Goal: Information Seeking & Learning: Learn about a topic

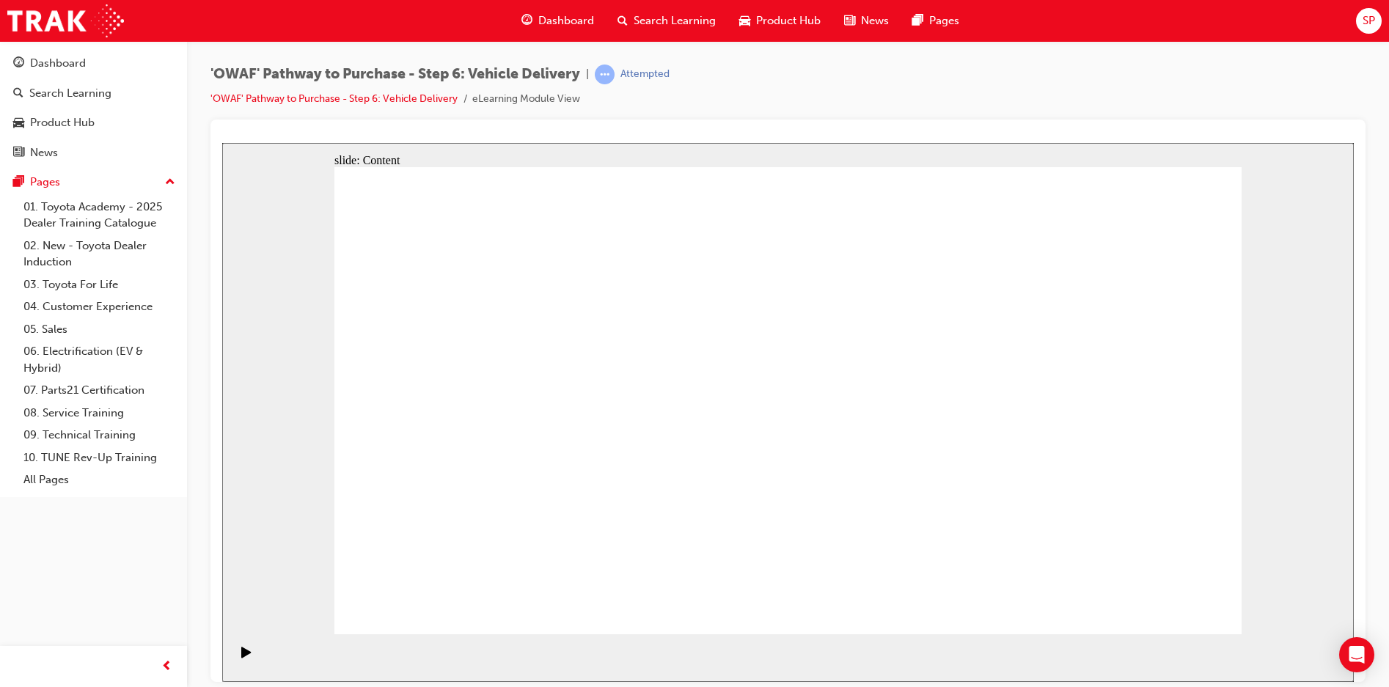
drag, startPoint x: 1132, startPoint y: 613, endPoint x: 1150, endPoint y: 601, distance: 22.2
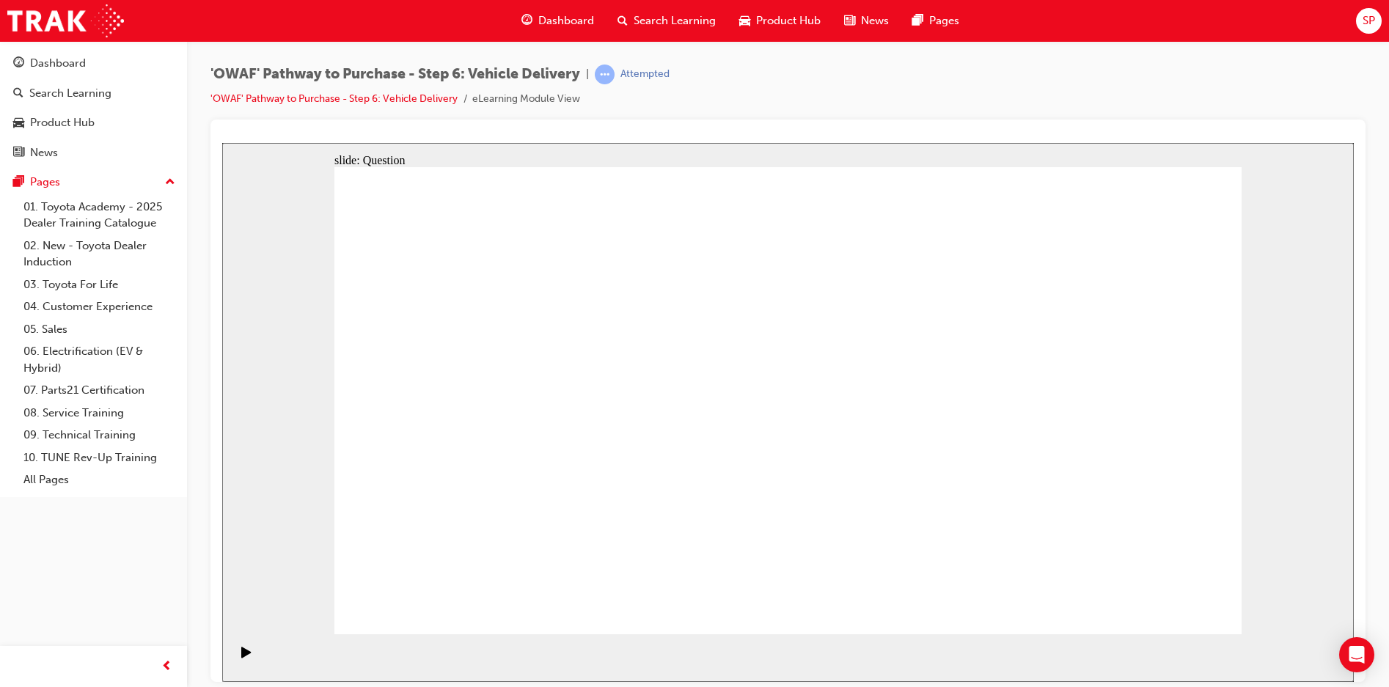
radio input "true"
drag, startPoint x: 672, startPoint y: 506, endPoint x: 700, endPoint y: 365, distance: 143.5
drag, startPoint x: 799, startPoint y: 505, endPoint x: 967, endPoint y: 359, distance: 222.5
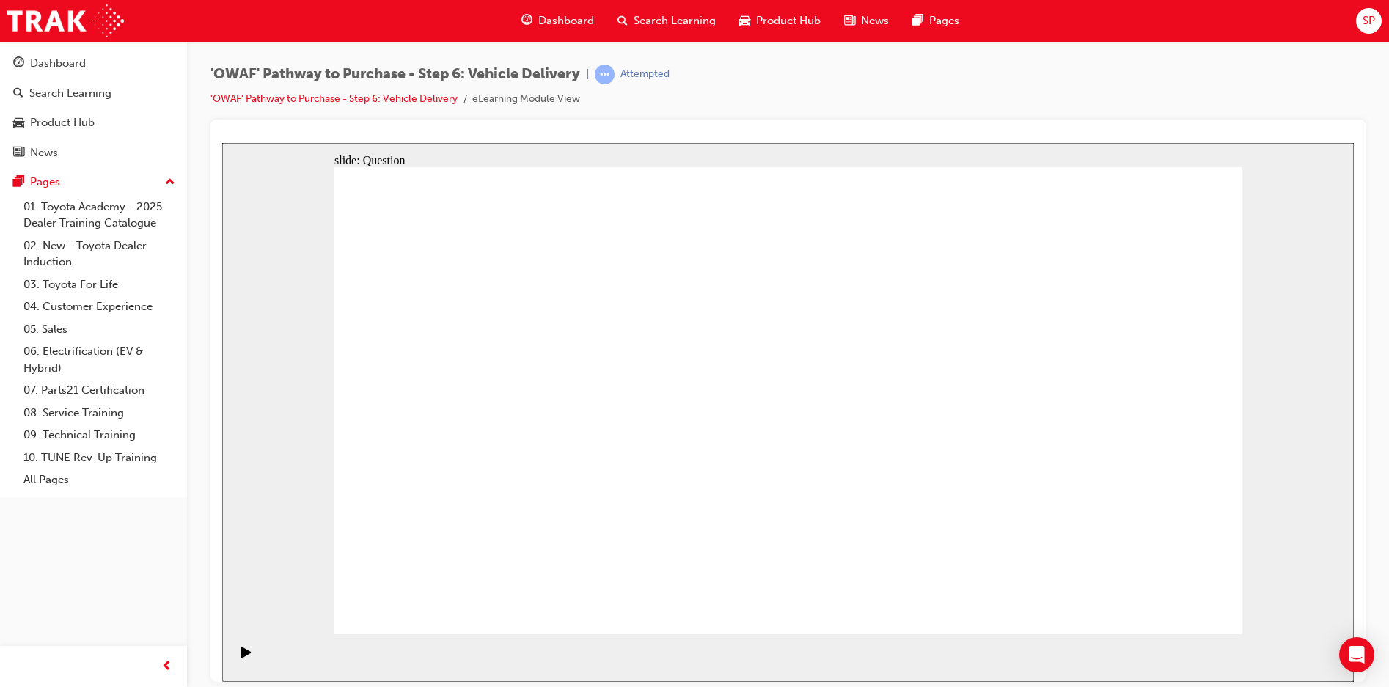
drag, startPoint x: 936, startPoint y: 511, endPoint x: 535, endPoint y: 433, distance: 408.0
checkbox input "true"
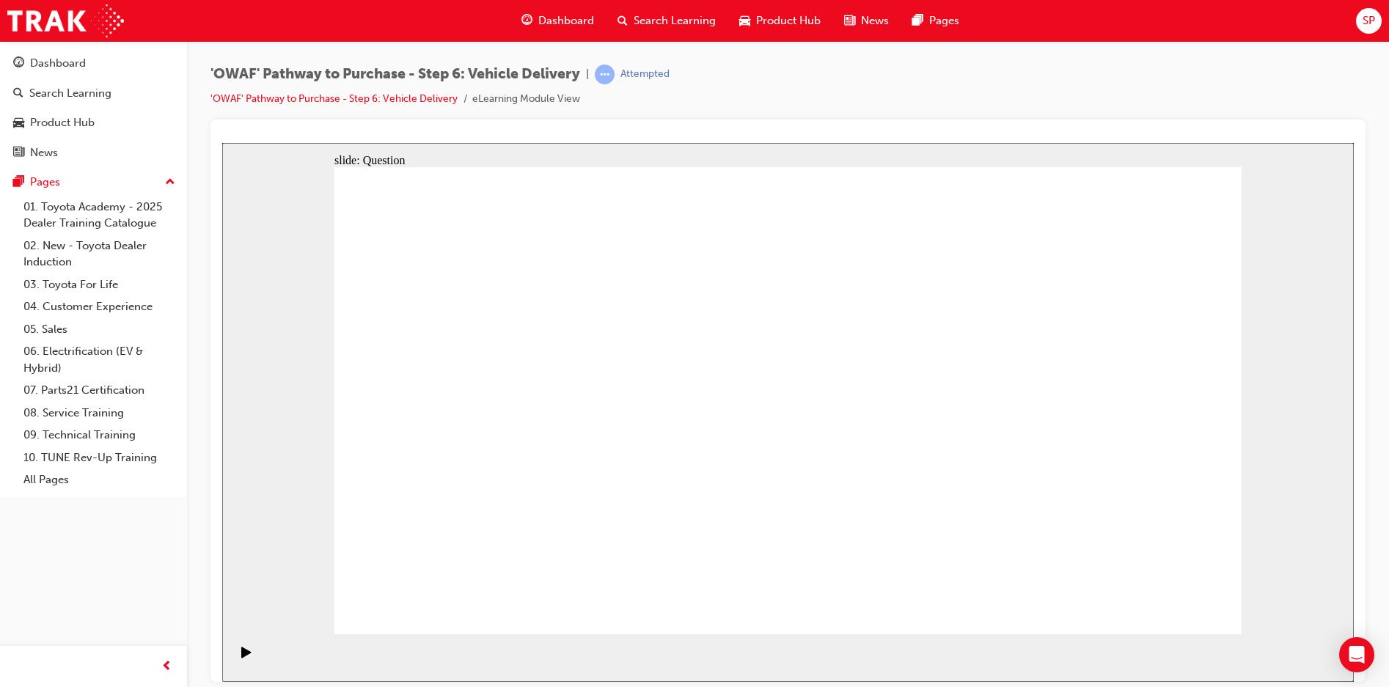
checkbox input "true"
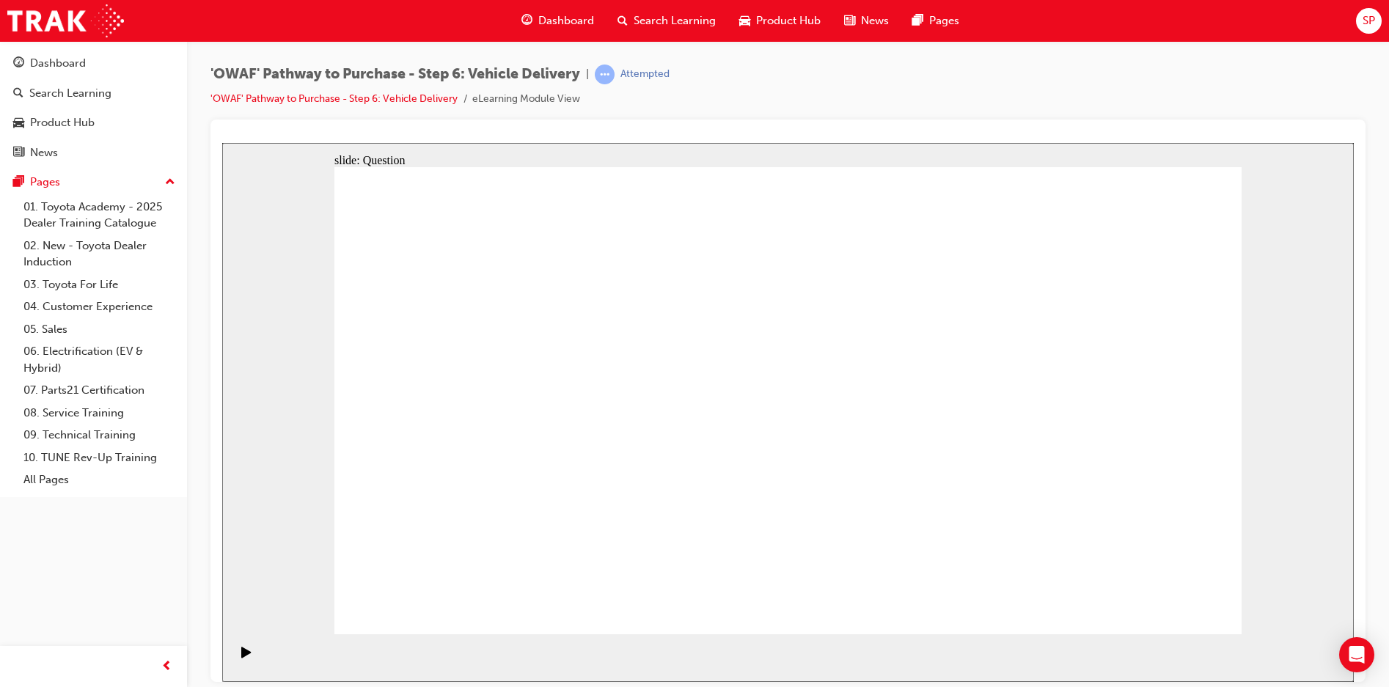
drag, startPoint x: 1085, startPoint y: 428, endPoint x: 480, endPoint y: 492, distance: 608.4
drag, startPoint x: 1068, startPoint y: 413, endPoint x: 431, endPoint y: 495, distance: 641.8
drag, startPoint x: 1118, startPoint y: 437, endPoint x: 869, endPoint y: 501, distance: 257.4
drag, startPoint x: 1092, startPoint y: 419, endPoint x: 565, endPoint y: 477, distance: 529.7
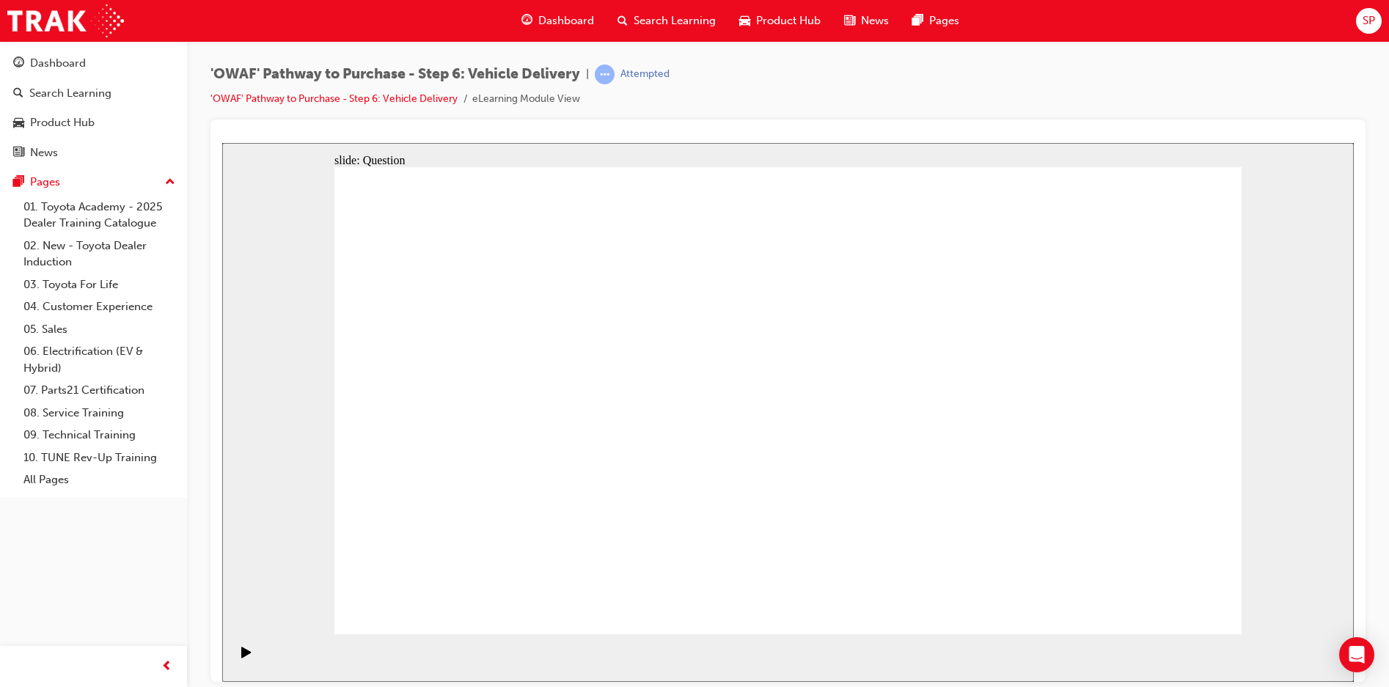
drag, startPoint x: 1098, startPoint y: 433, endPoint x: 552, endPoint y: 491, distance: 548.7
drag, startPoint x: 1104, startPoint y: 419, endPoint x: 856, endPoint y: 487, distance: 256.9
drag, startPoint x: 973, startPoint y: 447, endPoint x: 528, endPoint y: 462, distance: 445.4
drag, startPoint x: 1083, startPoint y: 424, endPoint x: 539, endPoint y: 512, distance: 551.2
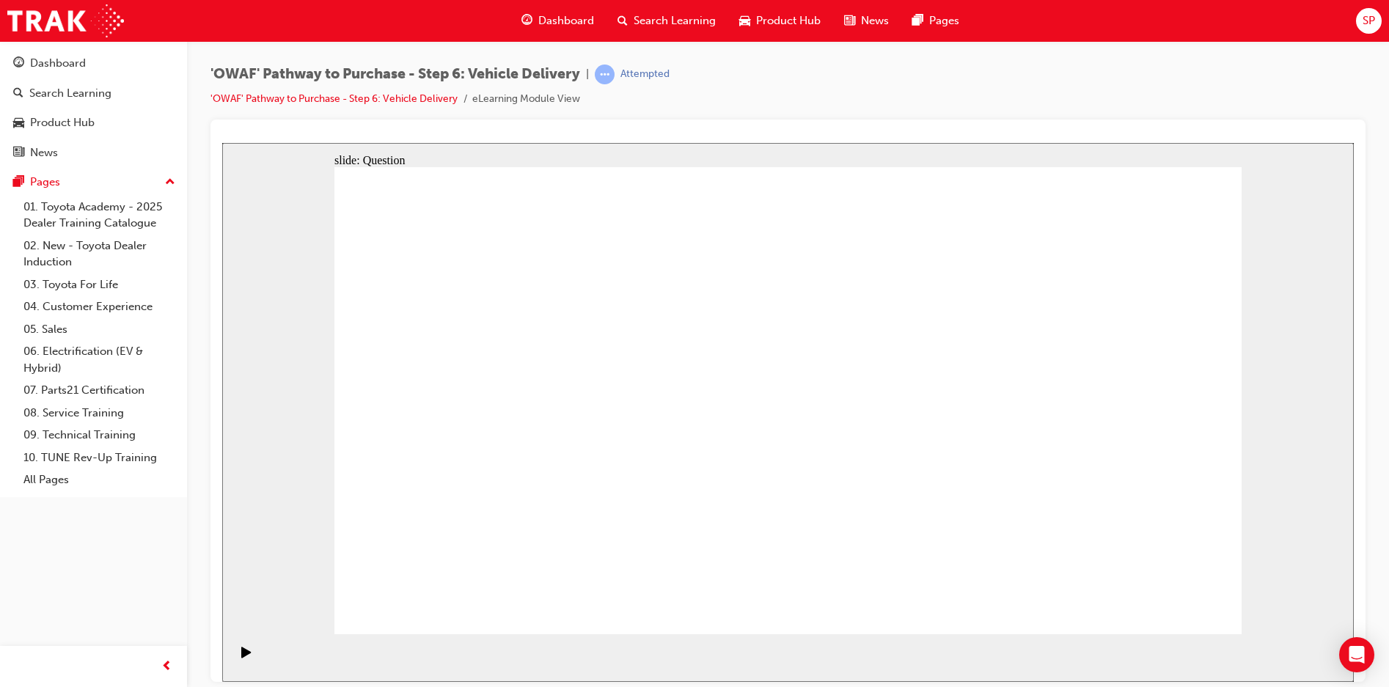
radio input "true"
